Goal: Task Accomplishment & Management: Complete application form

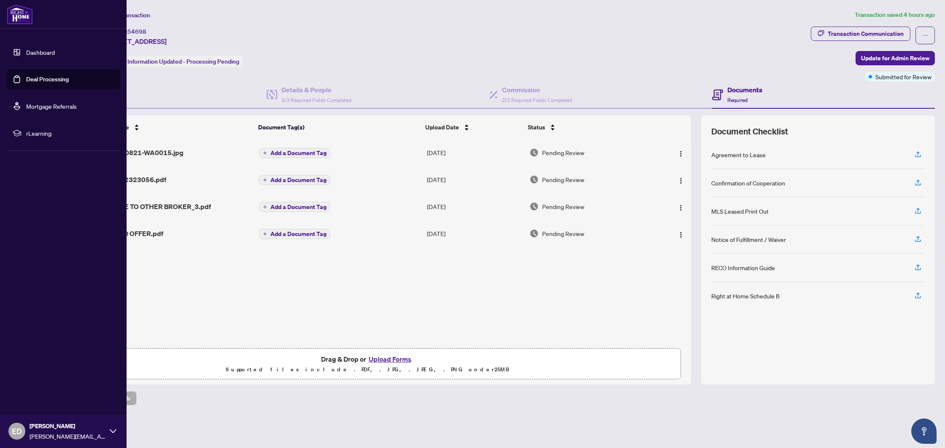
click at [29, 77] on link "Deal Processing" at bounding box center [47, 79] width 43 height 8
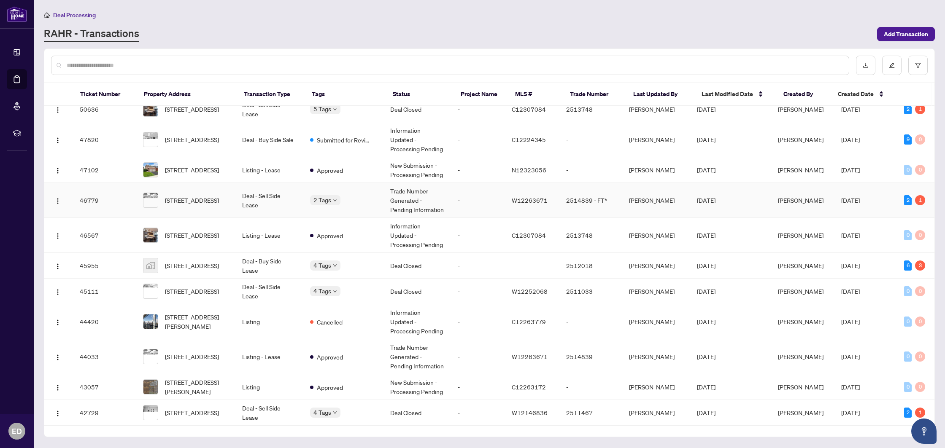
scroll to position [230, 0]
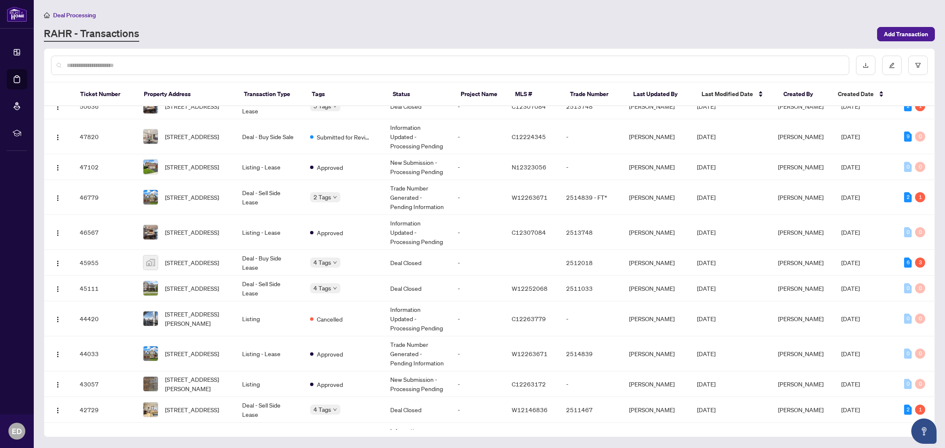
click at [154, 65] on input "text" at bounding box center [454, 65] width 775 height 9
type input "*"
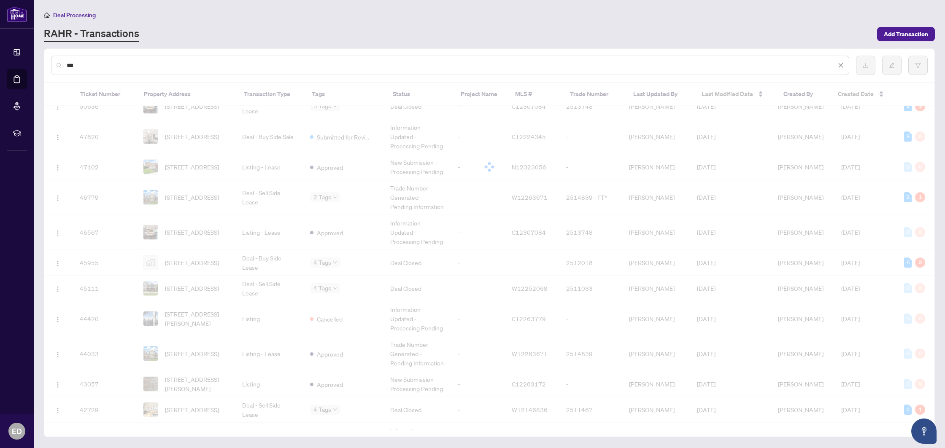
scroll to position [0, 0]
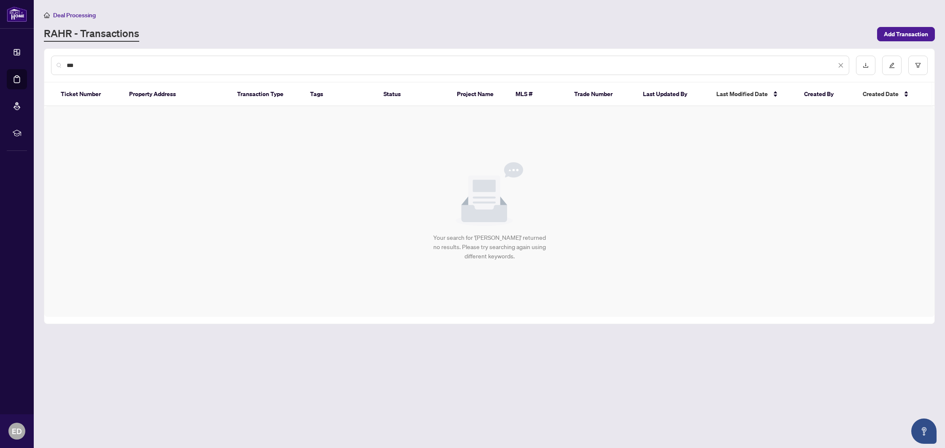
drag, startPoint x: 103, startPoint y: 65, endPoint x: 43, endPoint y: 68, distance: 60.4
click at [43, 68] on main "Deal Processing [PERSON_NAME] - Transactions Add Transaction *** Ticket Number …" at bounding box center [489, 224] width 911 height 448
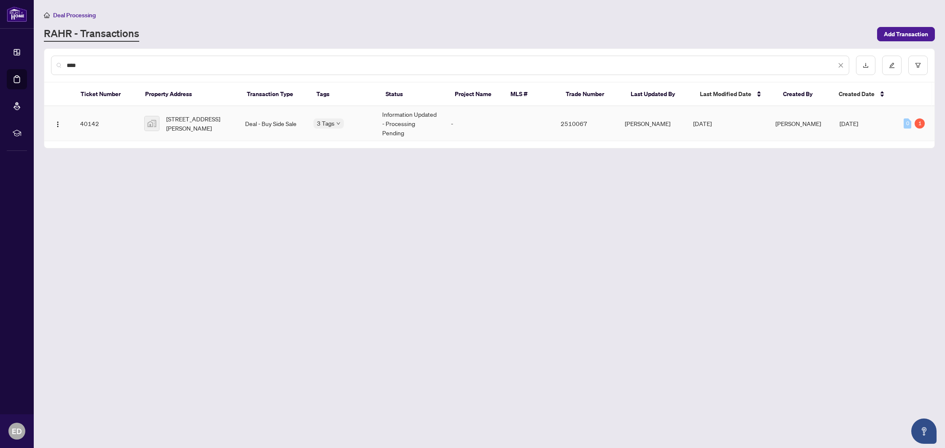
type input "****"
click at [359, 110] on td "3 Tags" at bounding box center [341, 123] width 69 height 35
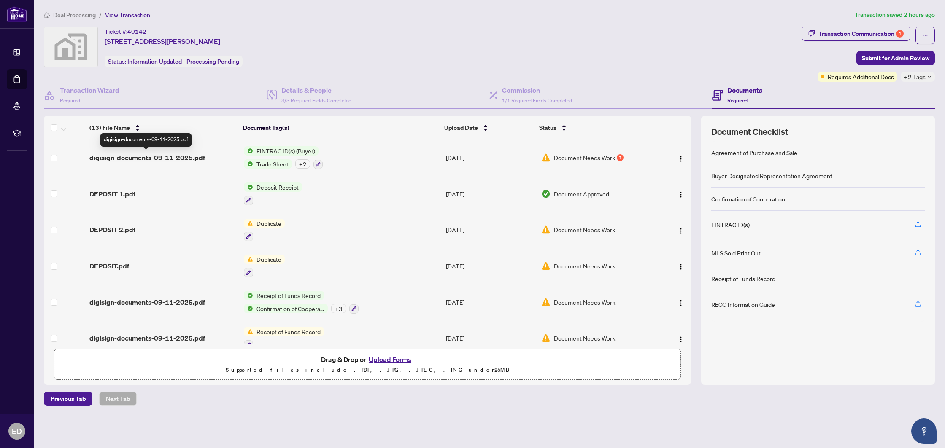
click at [130, 158] on span "digisign-documents-09-11-2025.pdf" at bounding box center [147, 158] width 116 height 10
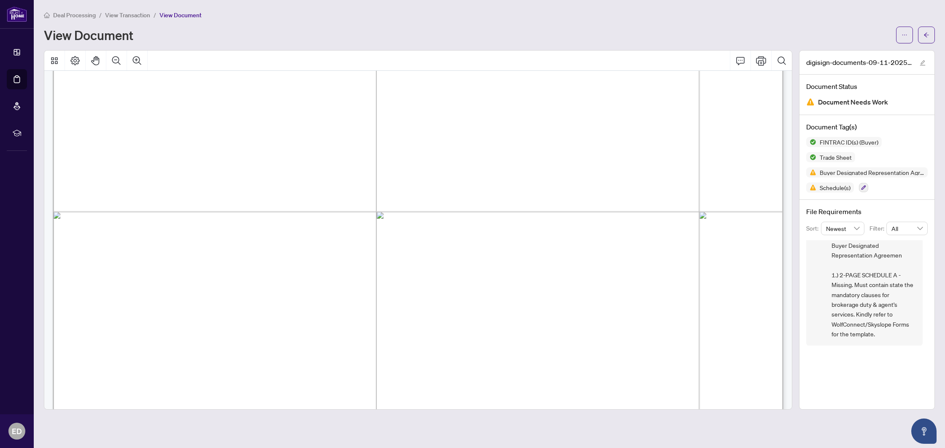
scroll to position [13177, 0]
click at [929, 40] on span "button" at bounding box center [926, 34] width 6 height 13
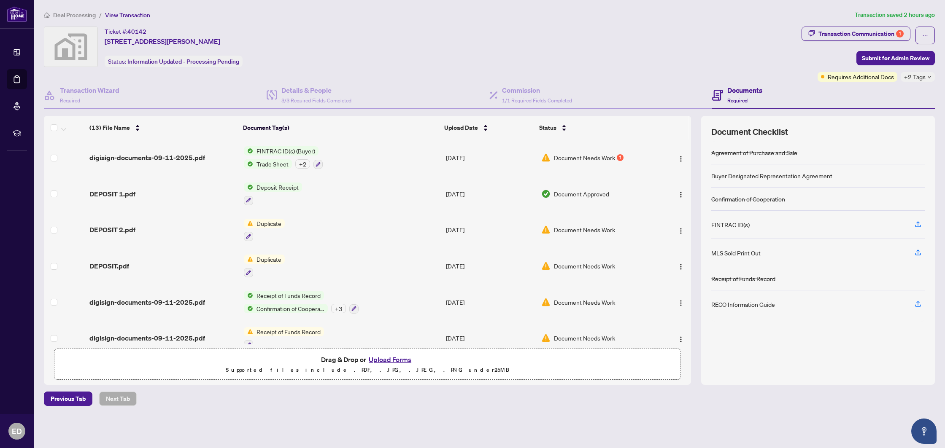
click at [373, 358] on button "Upload Forms" at bounding box center [390, 359] width 48 height 11
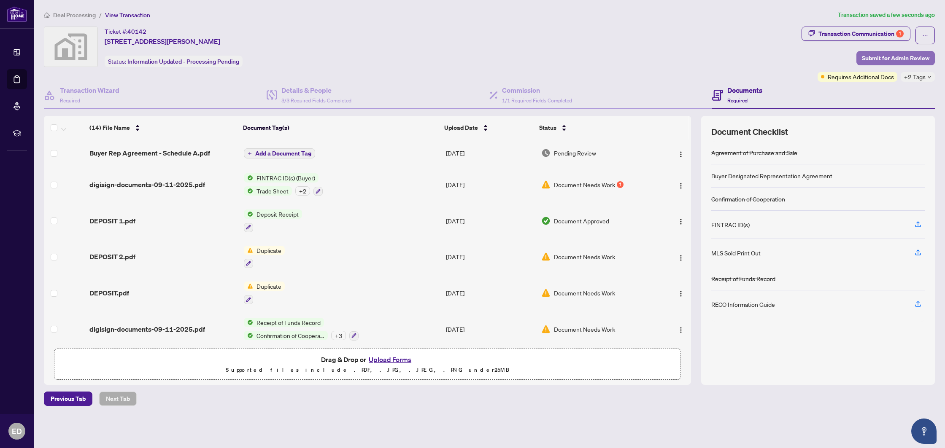
click at [906, 61] on span "Submit for Admin Review" at bounding box center [895, 57] width 67 height 13
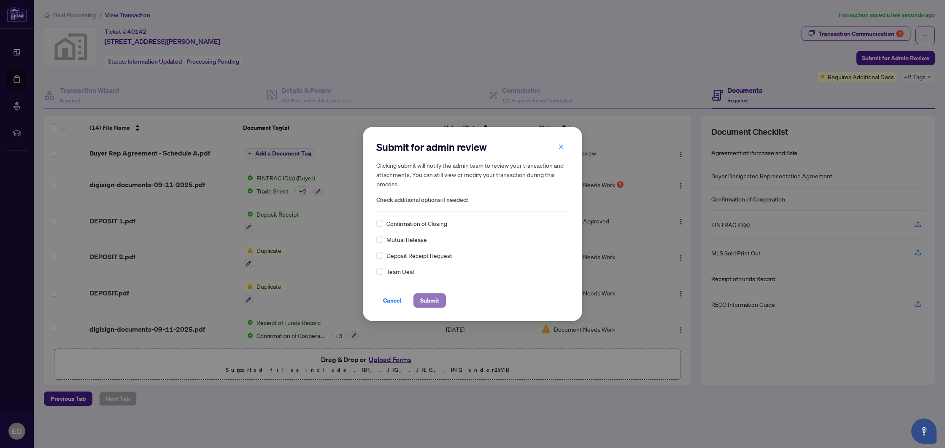
click at [433, 297] on span "Submit" at bounding box center [429, 300] width 19 height 13
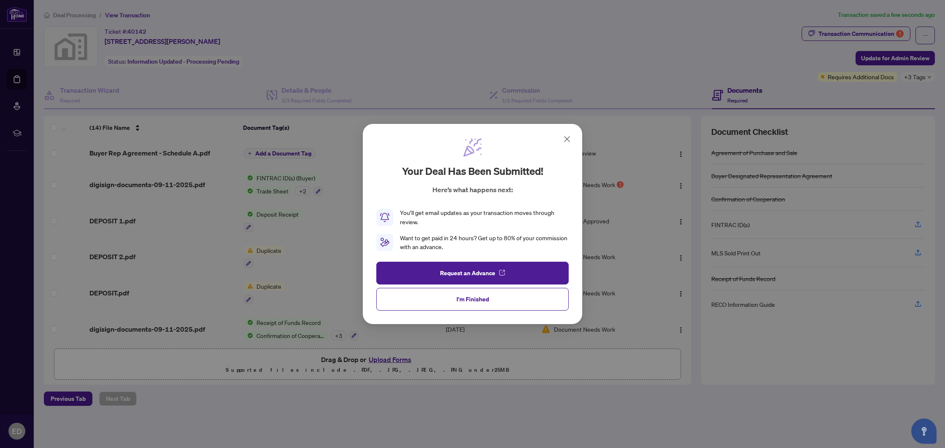
drag, startPoint x: 470, startPoint y: 301, endPoint x: 475, endPoint y: 283, distance: 18.8
click at [470, 301] on span "I'm Finished" at bounding box center [472, 299] width 32 height 13
